Goal: Information Seeking & Learning: Find specific fact

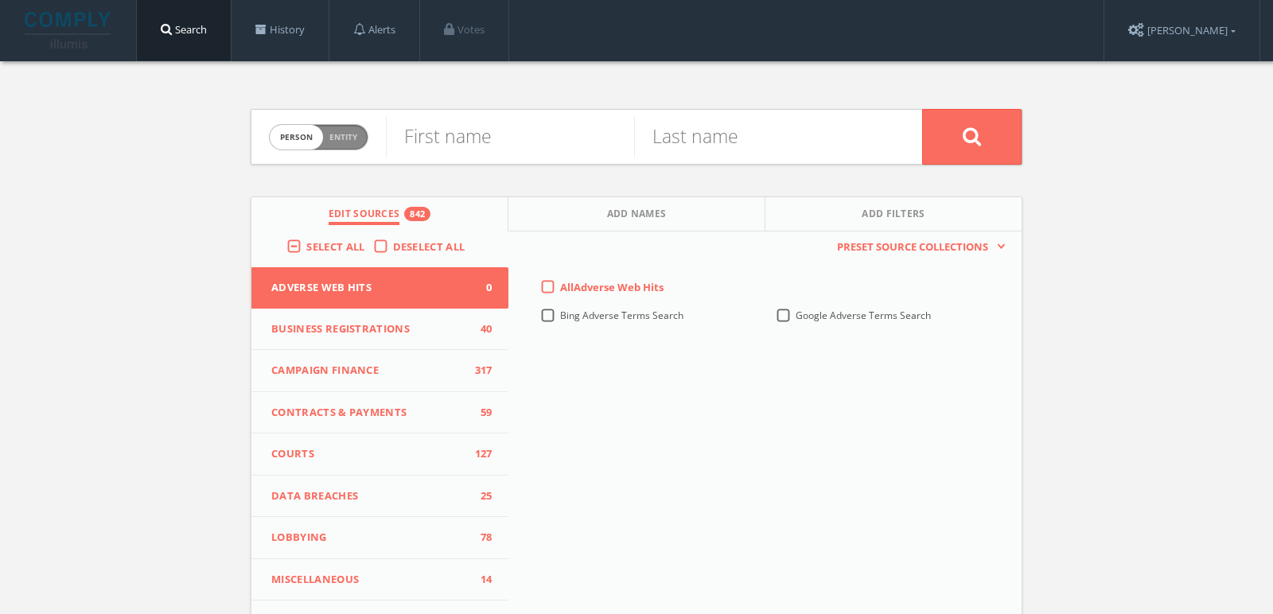
click at [320, 249] on span "Select All" at bounding box center [335, 246] width 58 height 14
click at [0, 0] on input "Select All" at bounding box center [0, 0] width 0 height 0
click at [320, 249] on span "Select All" at bounding box center [335, 246] width 58 height 14
click at [0, 0] on input "Select All" at bounding box center [0, 0] width 0 height 0
click at [549, 139] on input "text" at bounding box center [510, 136] width 248 height 41
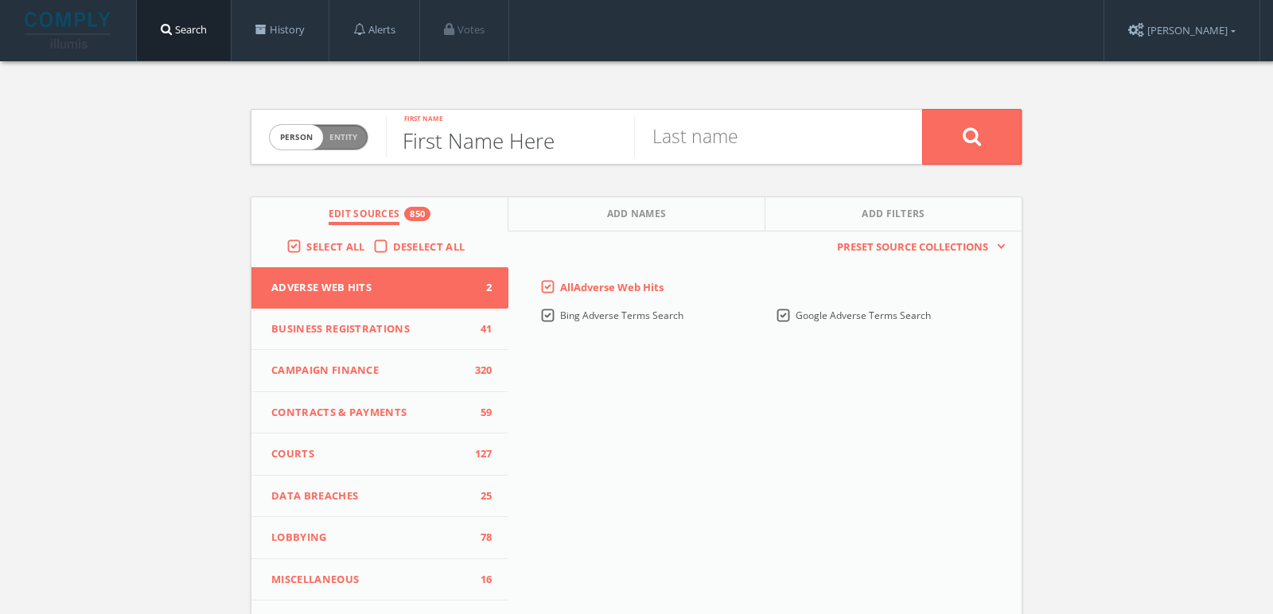
type input "First Name Here"
click at [784, 143] on input "text" at bounding box center [758, 136] width 248 height 41
type input "Last Name Here"
click at [326, 133] on span "Person Entity" at bounding box center [319, 137] width 98 height 25
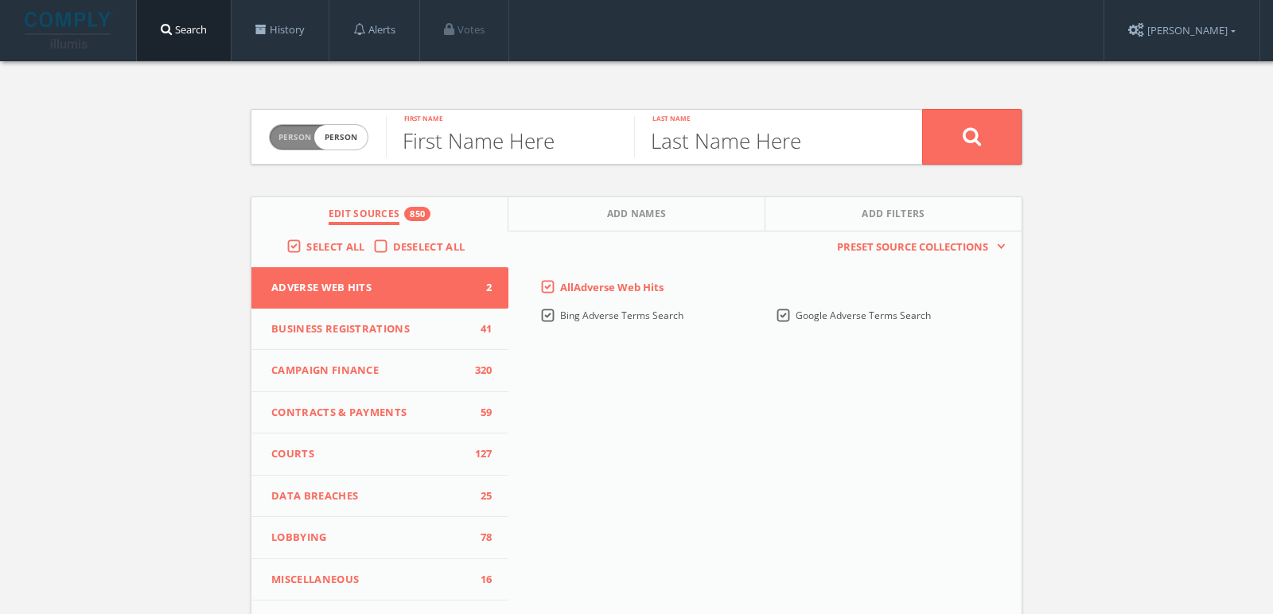
checkbox input "true"
click at [435, 133] on input "text" at bounding box center [654, 136] width 536 height 41
type input "Company/Business Name Here"
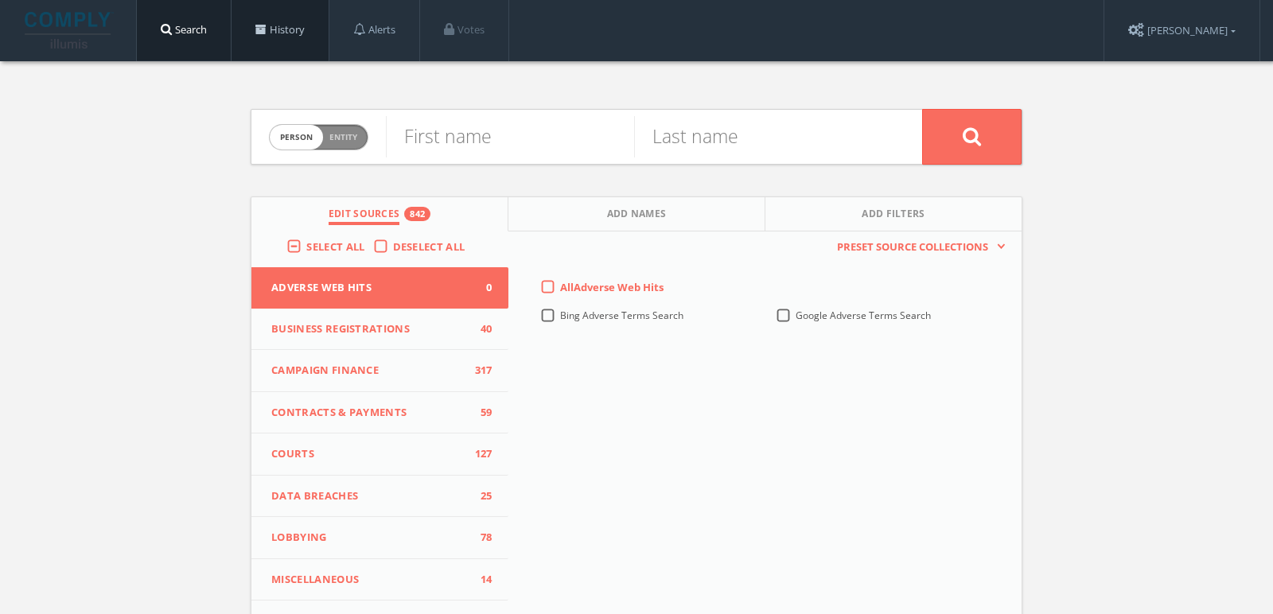
click at [294, 26] on link "History" at bounding box center [280, 30] width 97 height 60
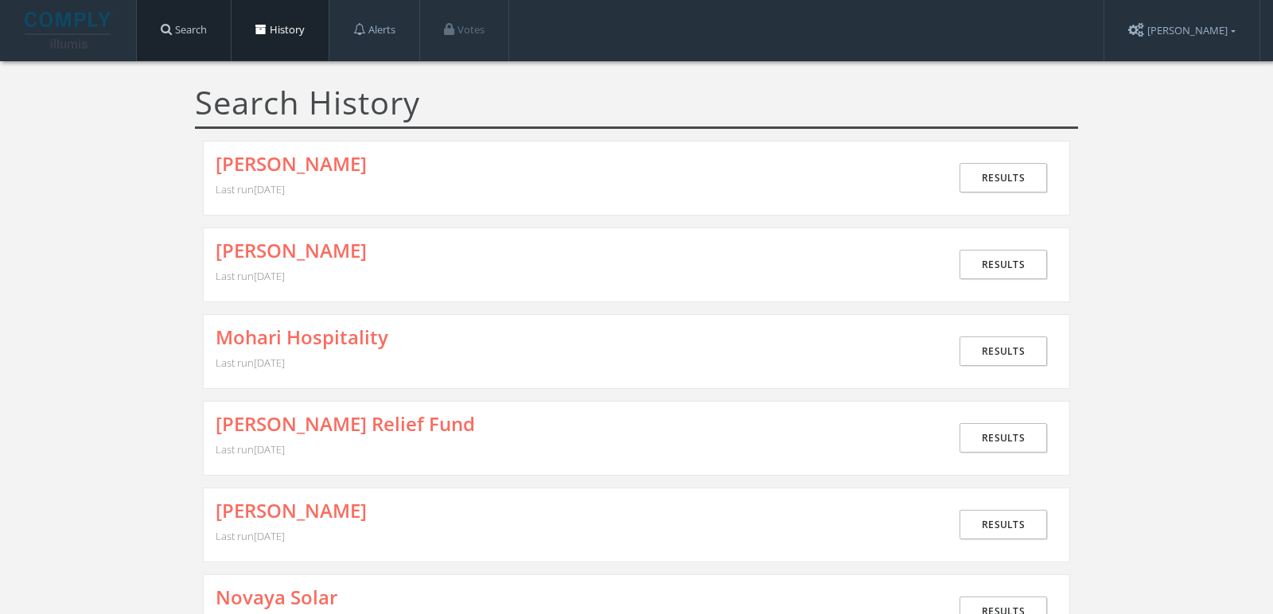
click at [206, 45] on link "Search" at bounding box center [184, 30] width 94 height 60
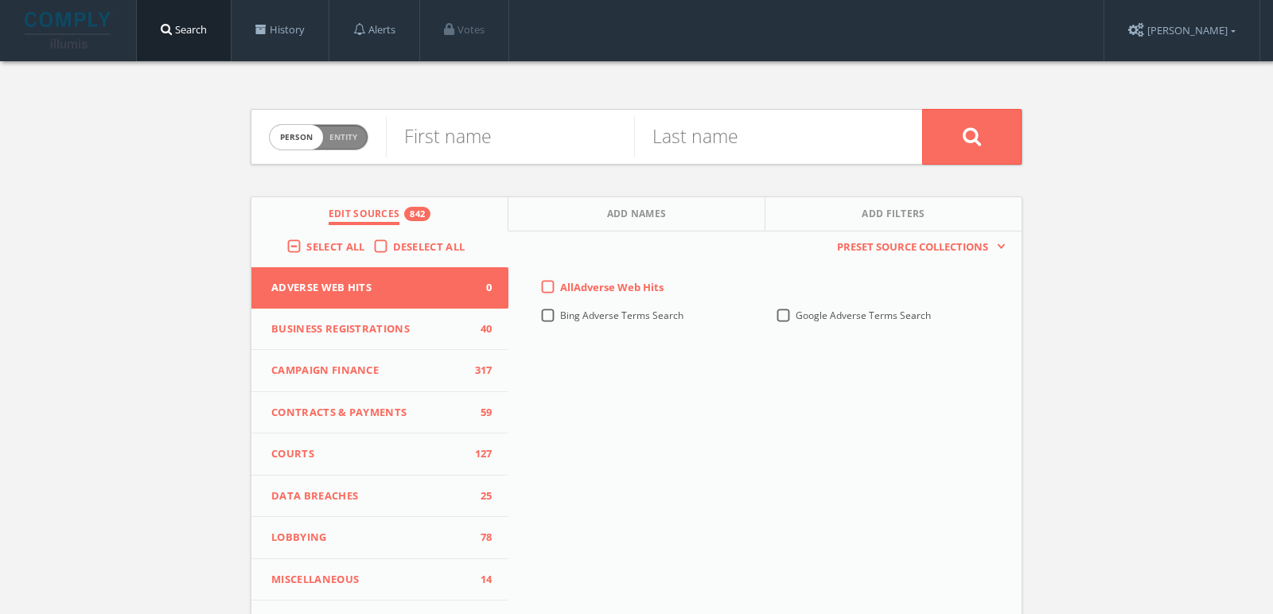
click at [343, 132] on span "Entity" at bounding box center [343, 137] width 28 height 12
checkbox input "true"
drag, startPoint x: 594, startPoint y: 130, endPoint x: 578, endPoint y: 147, distance: 24.2
click at [594, 130] on input "text" at bounding box center [654, 136] width 536 height 41
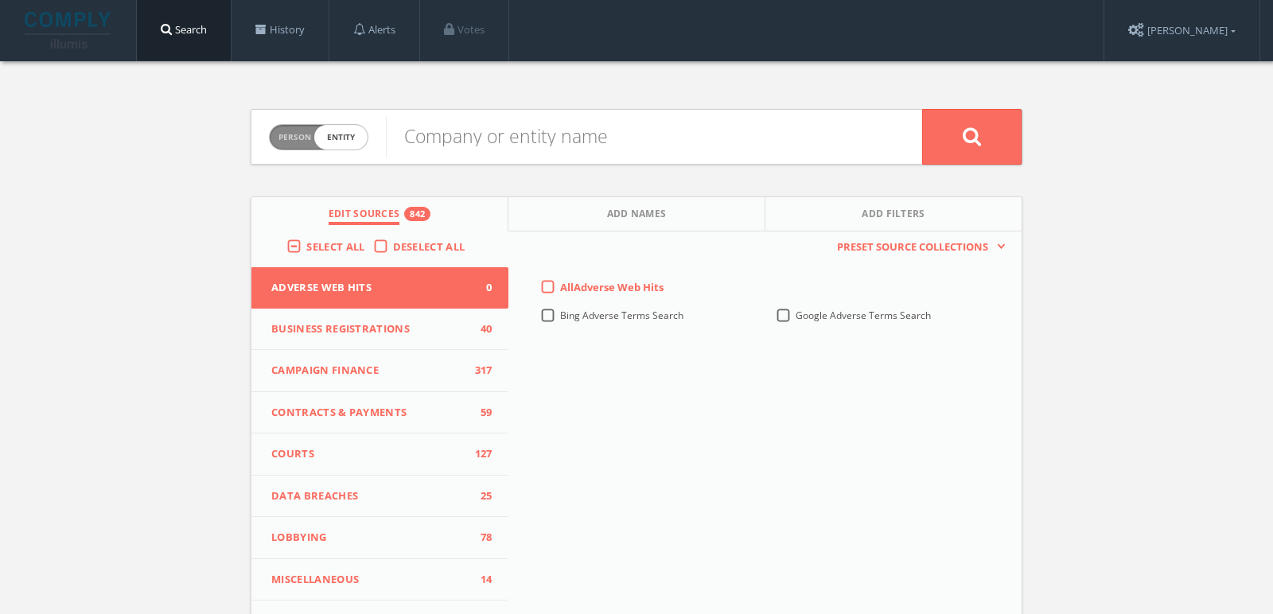
click at [356, 242] on span "Select All" at bounding box center [335, 246] width 58 height 14
click at [0, 0] on input "Select All" at bounding box center [0, 0] width 0 height 0
click at [356, 242] on span "Select All" at bounding box center [335, 246] width 58 height 14
click at [0, 0] on input "Select All" at bounding box center [0, 0] width 0 height 0
click at [534, 142] on input "text" at bounding box center [654, 136] width 536 height 41
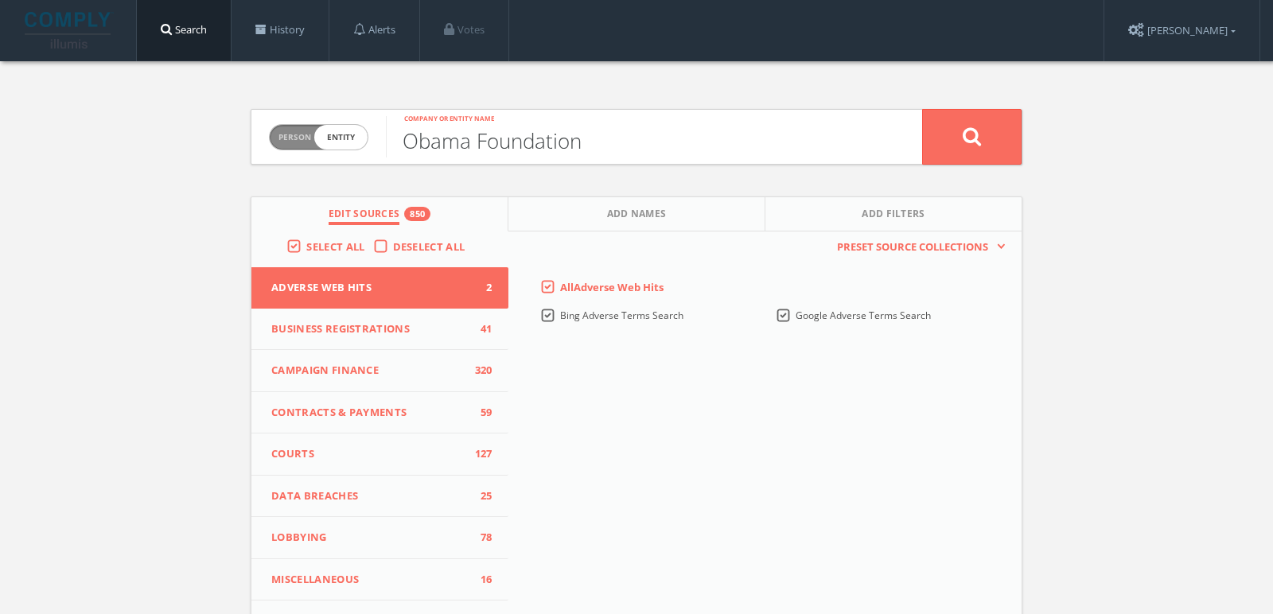
type input "Obama Foundation"
click at [922, 109] on button at bounding box center [971, 137] width 99 height 56
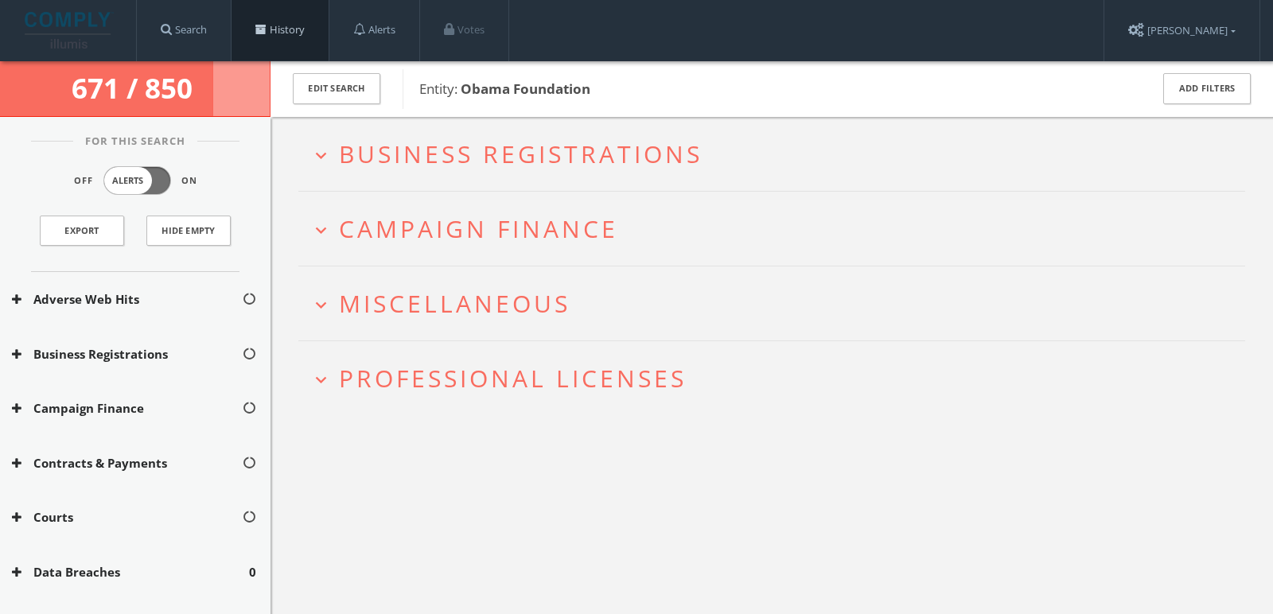
click at [279, 44] on link "History" at bounding box center [280, 30] width 97 height 60
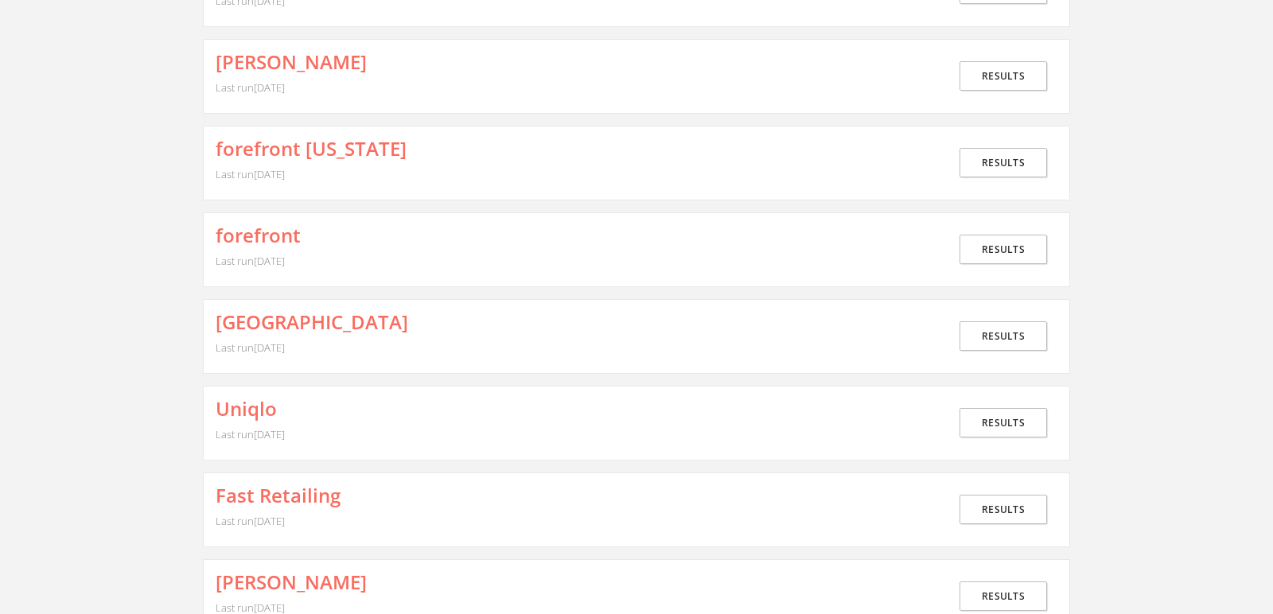
scroll to position [10943, 0]
click at [1009, 407] on link "Results" at bounding box center [1003, 421] width 88 height 29
